Goal: Information Seeking & Learning: Learn about a topic

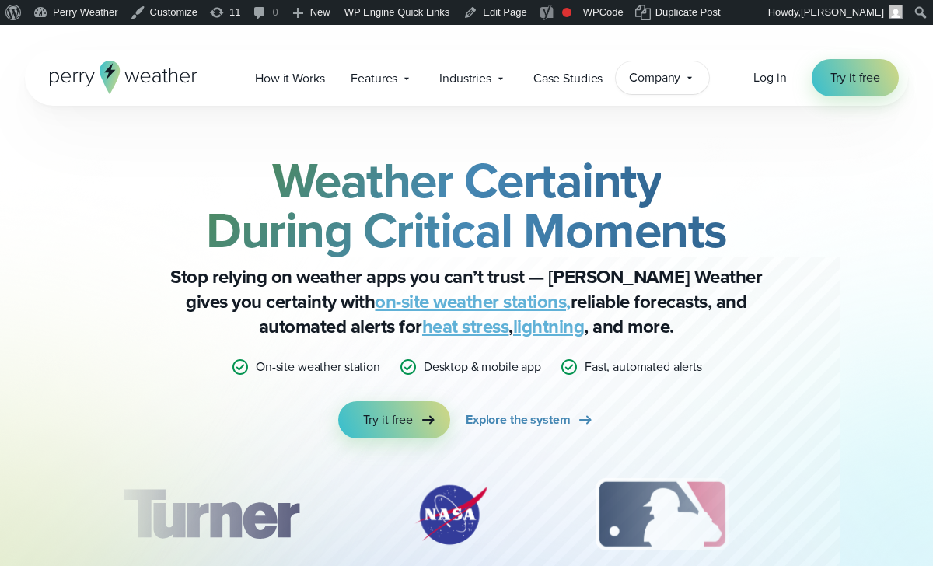
click at [670, 85] on span "Company" at bounding box center [654, 77] width 51 height 19
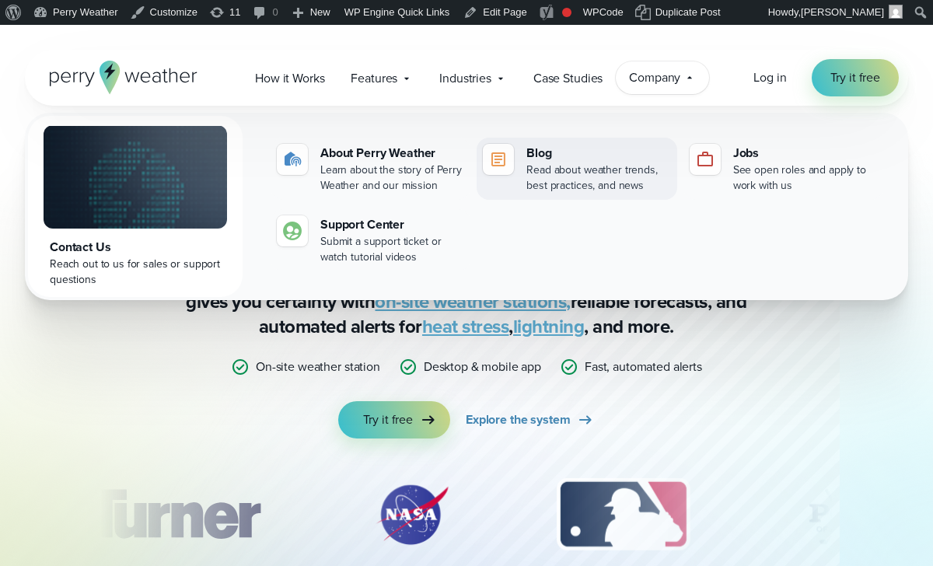
click at [570, 178] on div "Read about weather trends, best practices, and news" at bounding box center [598, 177] width 144 height 31
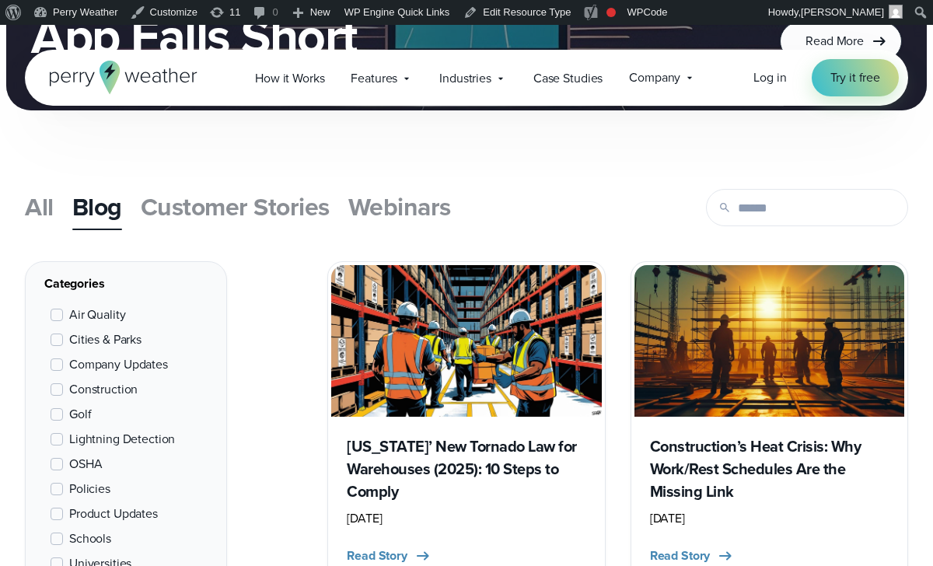
scroll to position [452, 0]
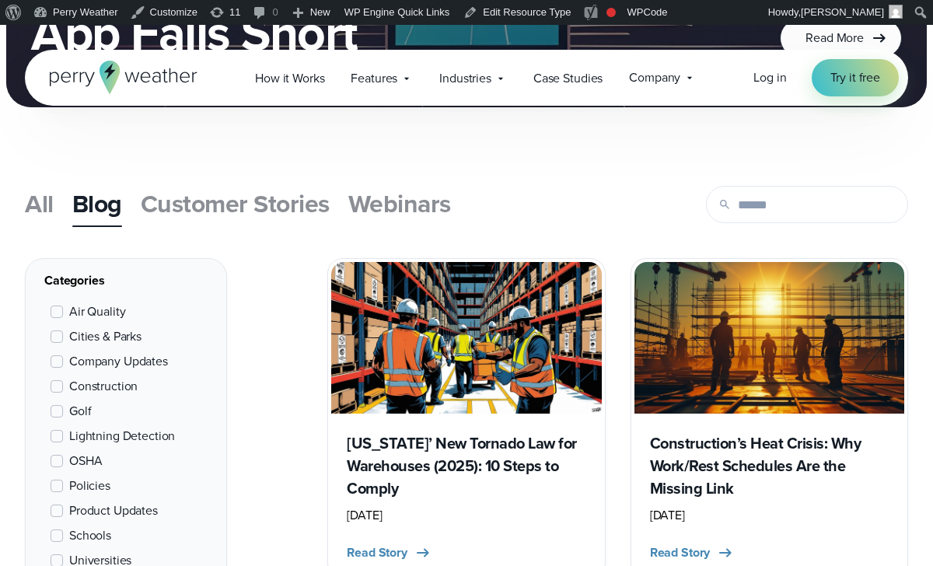
click at [378, 201] on span "Webinars" at bounding box center [399, 203] width 103 height 37
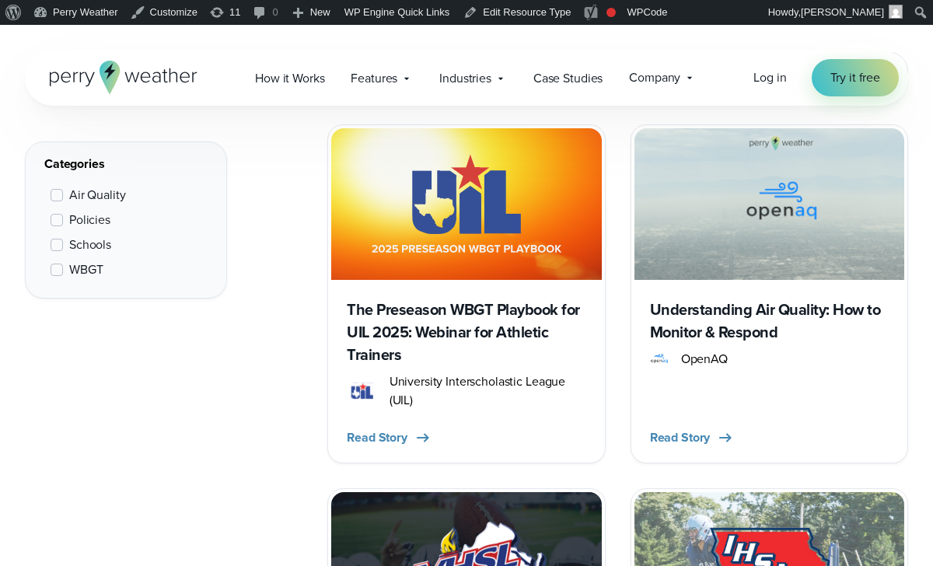
scroll to position [594, 0]
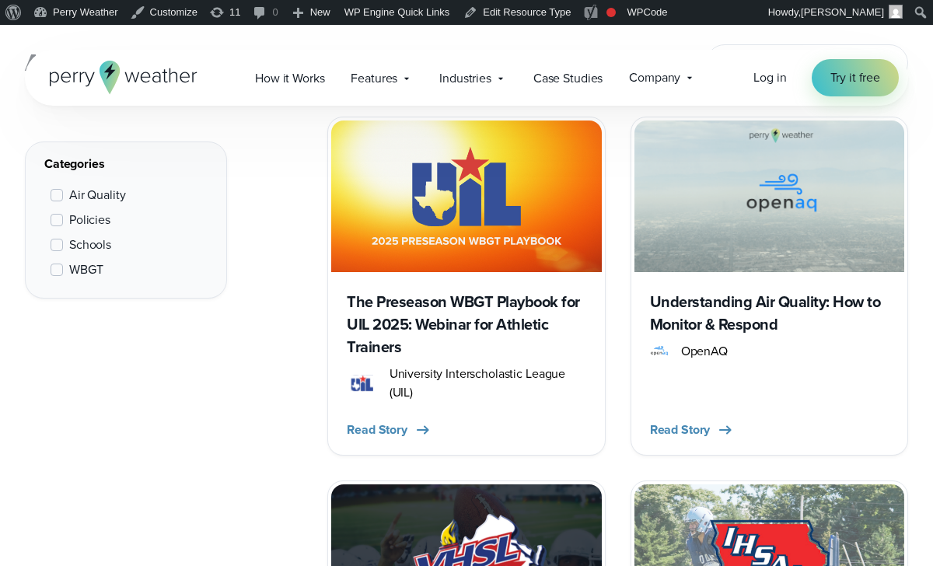
click at [412, 312] on h3 "The Preseason WBGT Playbook for UIL 2025: Webinar for Athletic Trainers" at bounding box center [466, 325] width 239 height 68
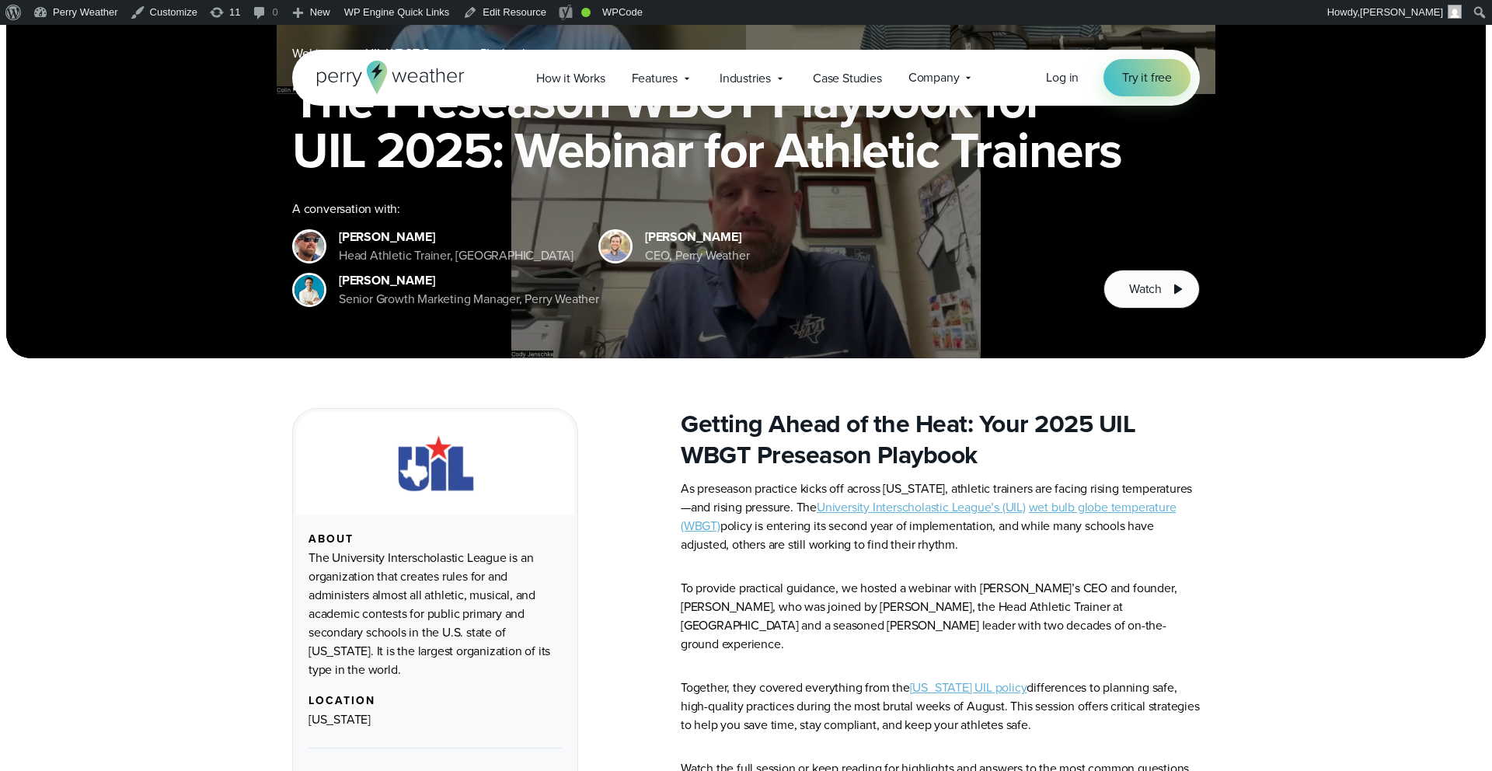
scroll to position [229, 0]
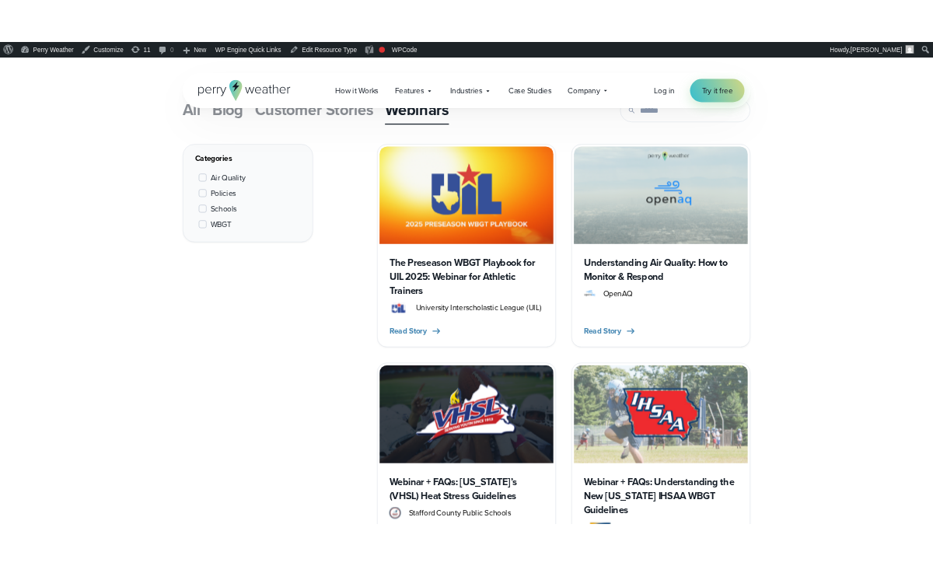
scroll to position [540, 0]
